Goal: Task Accomplishment & Management: Use online tool/utility

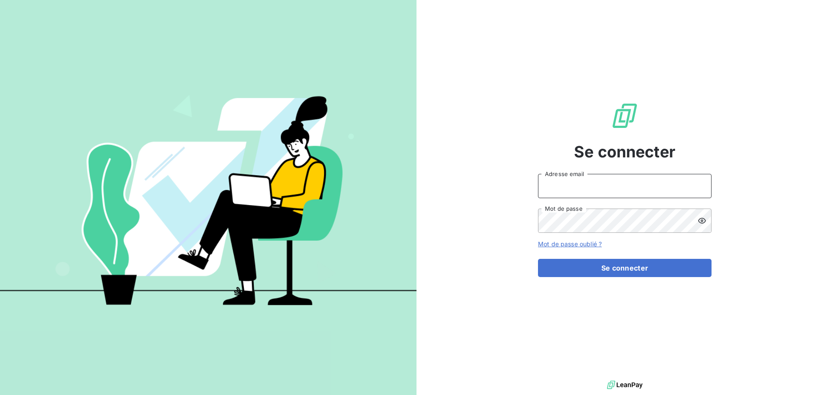
click at [577, 185] on input "Adresse email" at bounding box center [625, 186] width 174 height 24
click at [581, 191] on input "Adresse email" at bounding box center [625, 186] width 174 height 24
type input "[EMAIL_ADDRESS][DOMAIN_NAME]"
click at [538, 259] on button "Se connecter" at bounding box center [625, 268] width 174 height 18
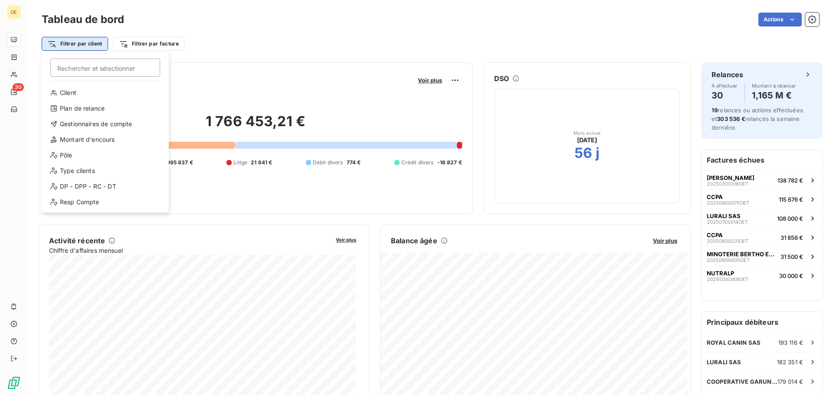
click at [83, 44] on html "OE 30 Tableau de bord Actions Filtrer par client Rechercher et sélectionner Cli…" at bounding box center [416, 197] width 833 height 395
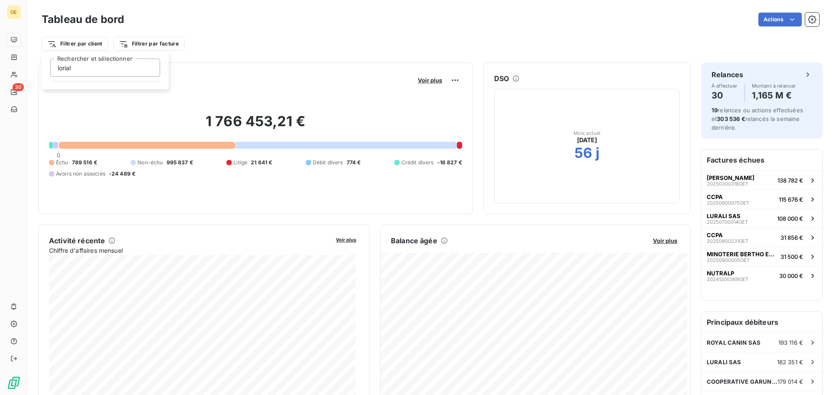
type input "lorial"
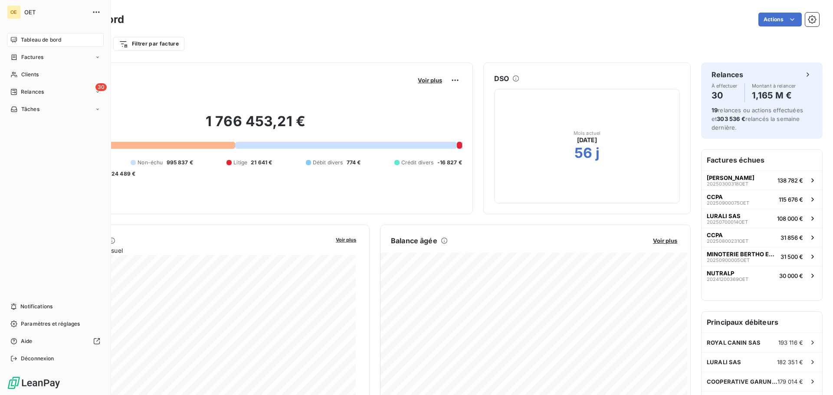
click at [12, 89] on html "OE OET Tableau de bord Factures Clients 30 Relances Tâches Notifications Paramè…" at bounding box center [416, 197] width 833 height 395
click at [26, 72] on span "Clients" at bounding box center [29, 75] width 17 height 8
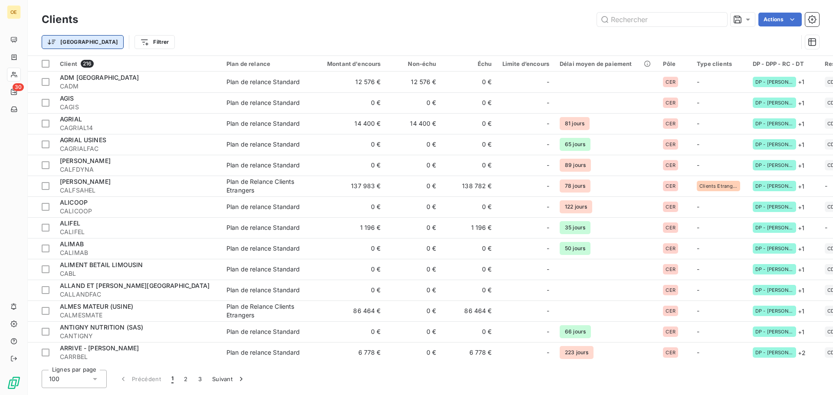
click at [74, 42] on html "OE 30 Clients Actions Trier Filtrer Client 216 Plan de relance Montant d'encour…" at bounding box center [416, 197] width 833 height 395
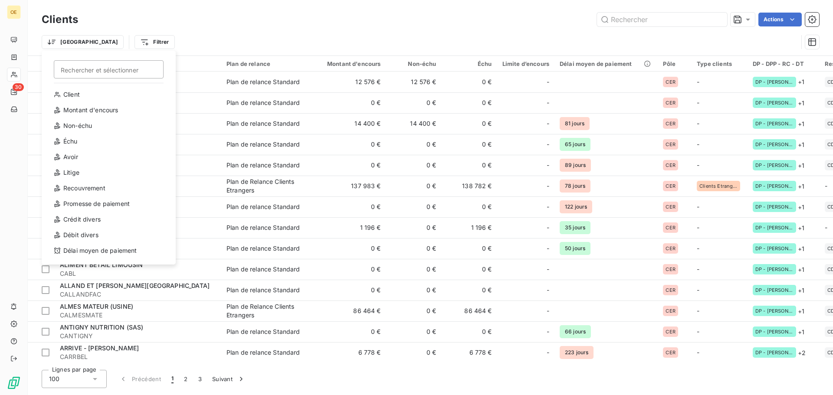
type input "l"
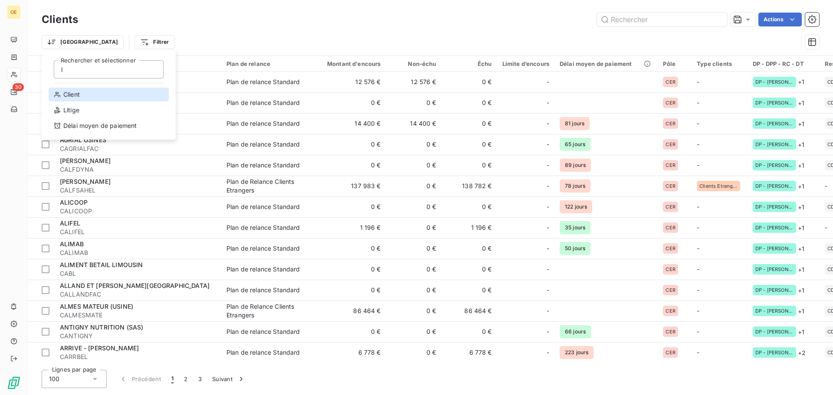
click at [70, 91] on div "Client" at bounding box center [109, 95] width 120 height 14
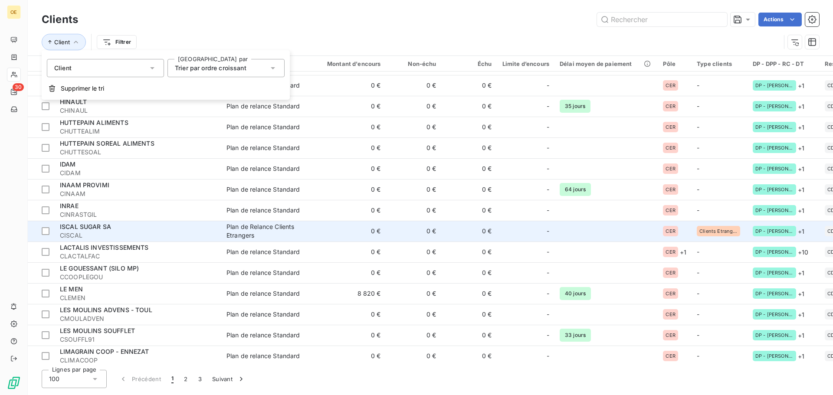
scroll to position [1795, 0]
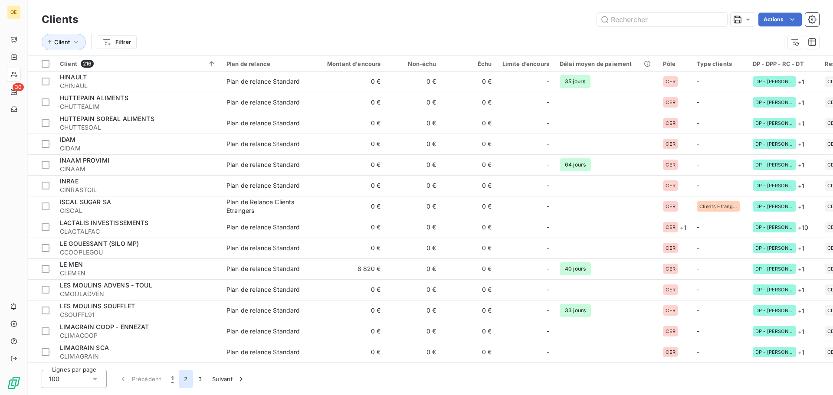
click at [186, 379] on button "2" at bounding box center [186, 379] width 14 height 18
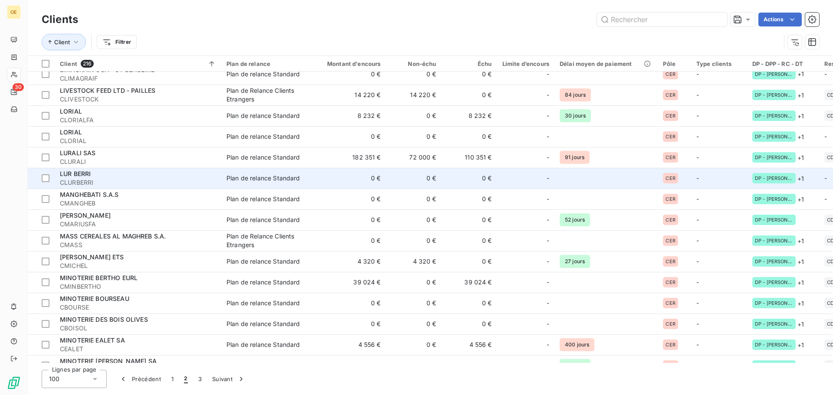
scroll to position [0, 0]
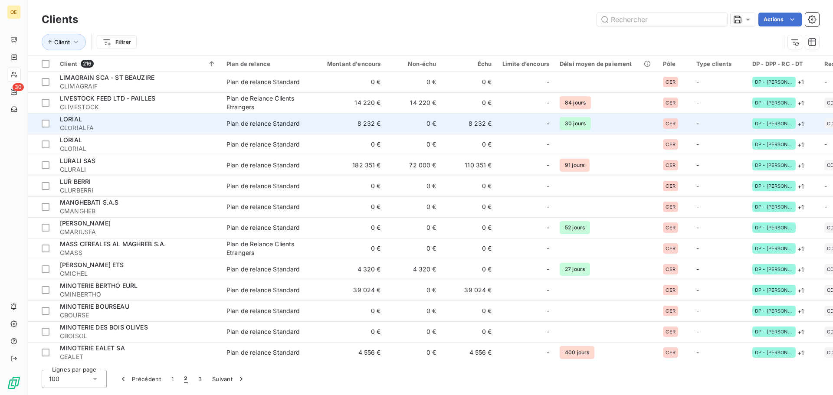
click at [86, 119] on div "LORIAL" at bounding box center [138, 119] width 156 height 9
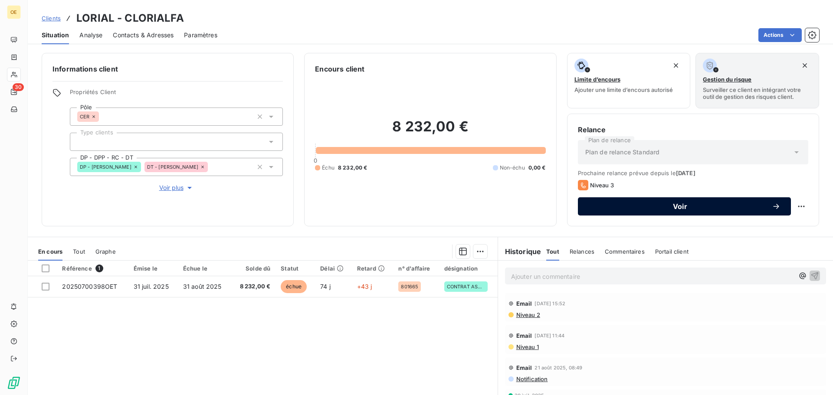
click at [675, 208] on span "Voir" at bounding box center [680, 206] width 184 height 7
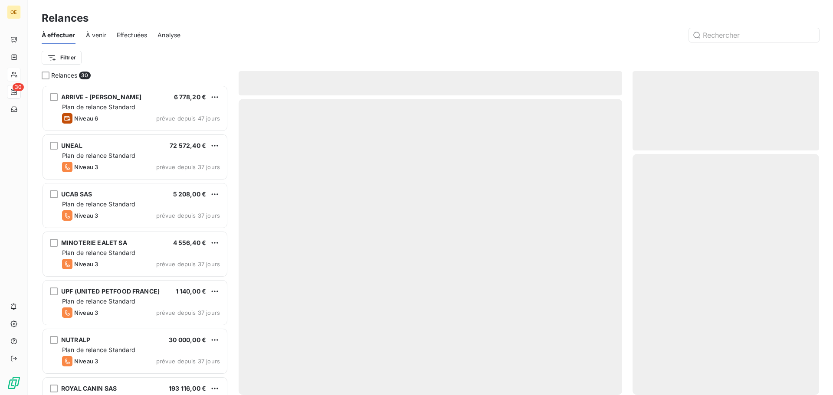
scroll to position [304, 180]
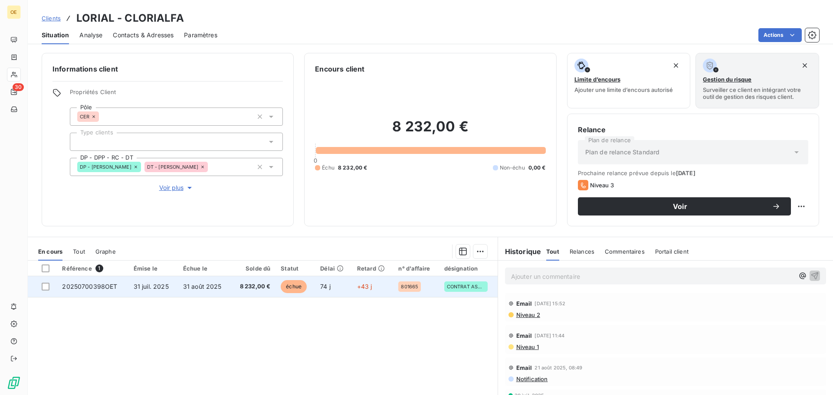
click at [158, 286] on span "31 juil. 2025" at bounding box center [151, 286] width 35 height 7
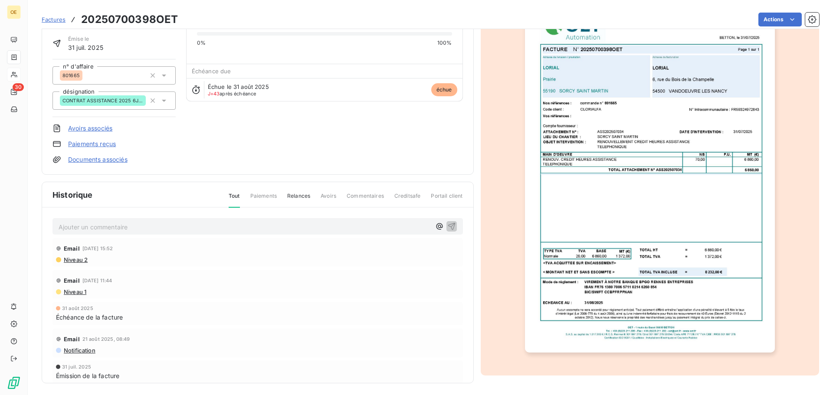
scroll to position [60, 0]
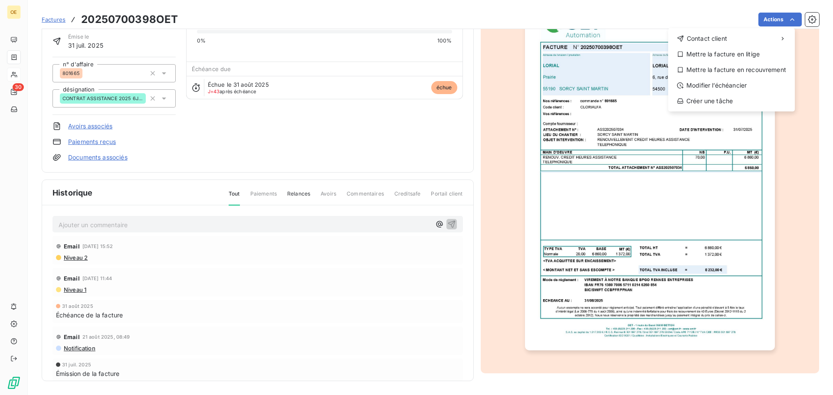
click at [708, 207] on html "OE 30 Factures 20250700398OET Actions Contact client Mettre la facture en litig…" at bounding box center [416, 197] width 833 height 395
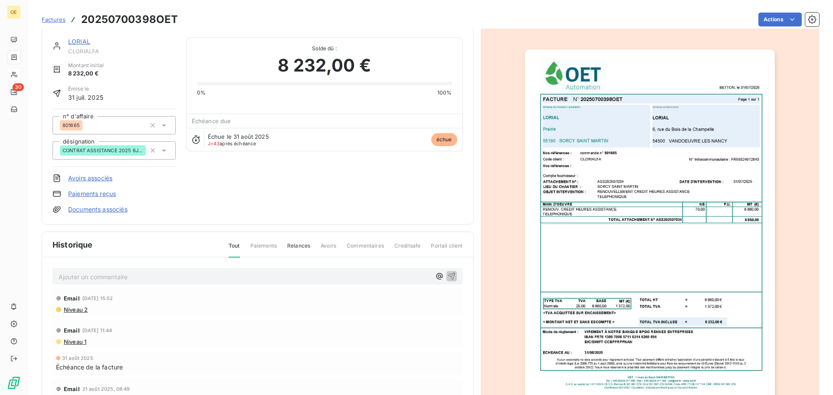
scroll to position [0, 0]
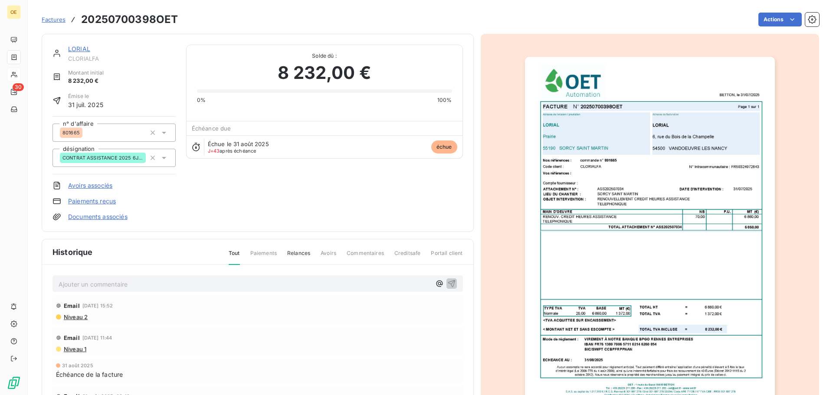
drag, startPoint x: 683, startPoint y: 138, endPoint x: 92, endPoint y: 218, distance: 596.0
click at [92, 218] on link "Documents associés" at bounding box center [97, 217] width 59 height 9
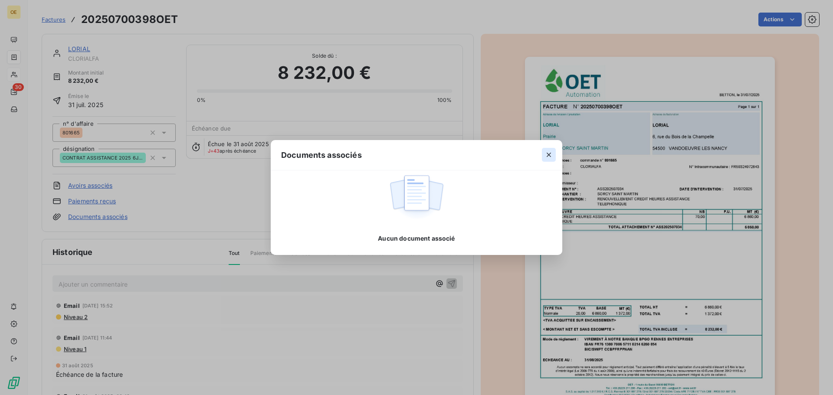
click at [548, 153] on icon "button" at bounding box center [549, 155] width 9 height 9
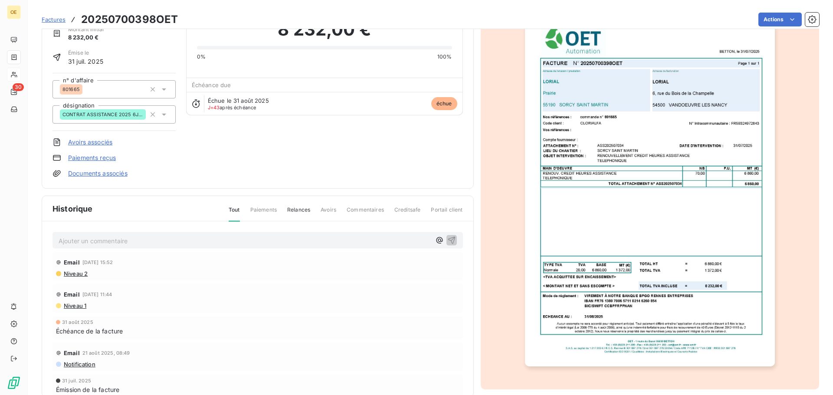
scroll to position [0, 0]
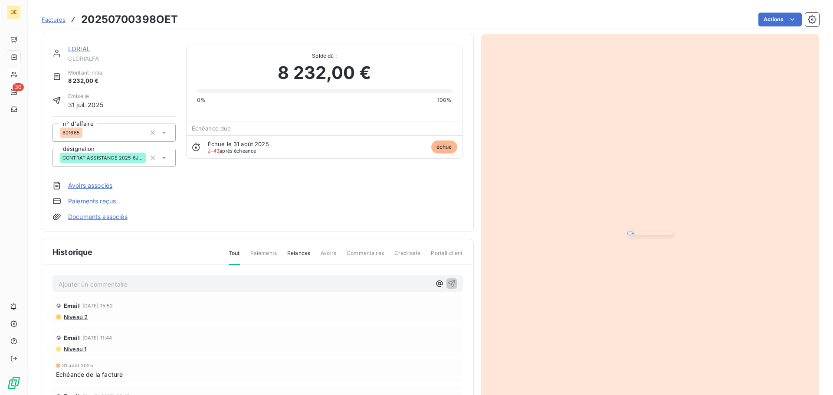
click at [92, 282] on p "Ajouter un commentaire ﻿" at bounding box center [245, 284] width 372 height 11
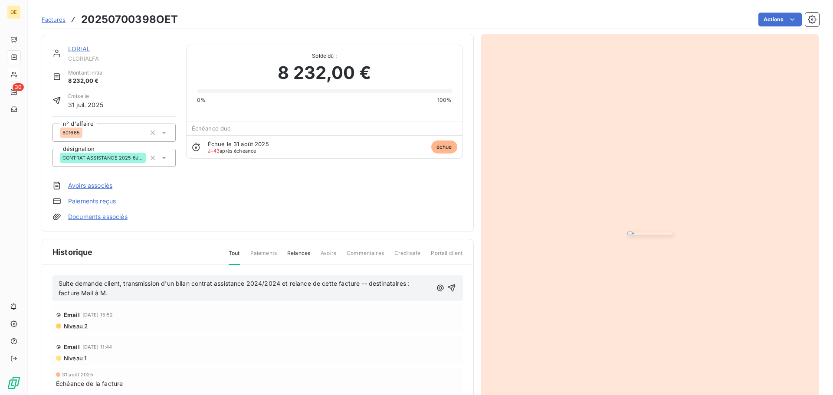
drag, startPoint x: 412, startPoint y: 285, endPoint x: 438, endPoint y: 277, distance: 27.2
click at [414, 284] on p "Suite demande client, transmission d'un bilan contrat assistance 2024/2024 et r…" at bounding box center [246, 289] width 374 height 20
click at [214, 285] on span "Suite demande client, transmission d'un bilan contrat assistance 2024/2024 et r…" at bounding box center [235, 288] width 353 height 17
click at [280, 286] on span "Suite demande client, transmission d'un bilan contrats assistance 2024/2024 et …" at bounding box center [237, 288] width 356 height 17
click at [448, 288] on icon "button" at bounding box center [452, 288] width 9 height 9
